Goal: Navigation & Orientation: Find specific page/section

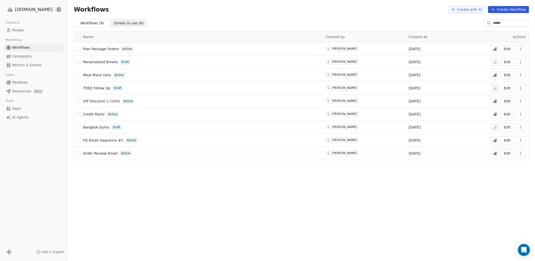
click at [37, 9] on html "[DOMAIN_NAME] Contacts People Marketing Workflows Campaigns Metrics & Events Sa…" at bounding box center [267, 149] width 535 height 299
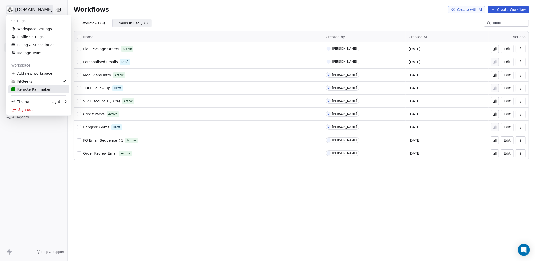
click at [29, 88] on div "Remote Rainmaker" at bounding box center [30, 89] width 39 height 5
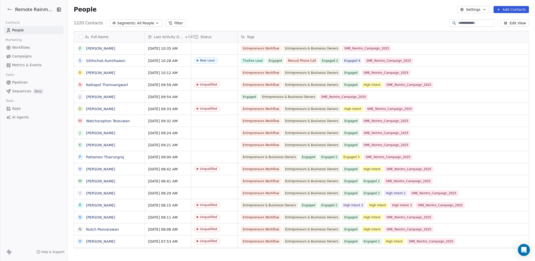
scroll to position [229, 468]
click at [18, 47] on span "Workflows" at bounding box center [21, 47] width 18 height 5
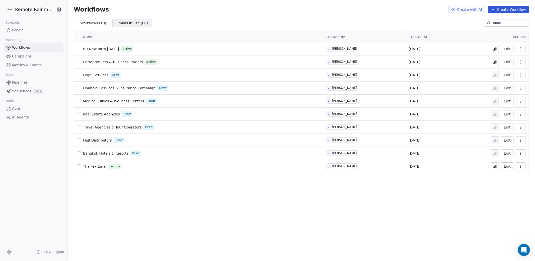
click at [495, 48] on icon at bounding box center [495, 49] width 4 height 4
